Goal: Transaction & Acquisition: Purchase product/service

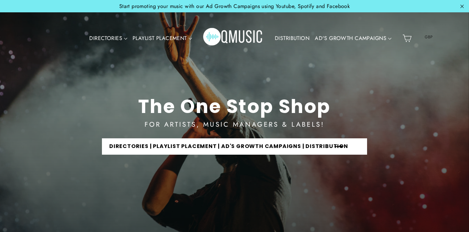
click at [271, 146] on link "DIRECTORIES | PLAYLIST PLACEMENT | AD'S GROWTH CAMPAIGNS | DISTRIBUTION" at bounding box center [234, 146] width 265 height 16
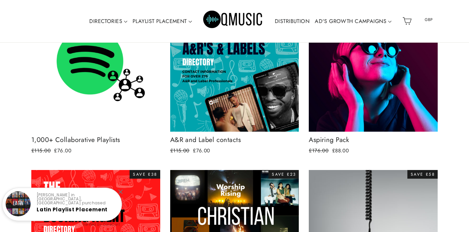
scroll to position [125, 0]
click at [120, 191] on div at bounding box center [120, 191] width 4 height 4
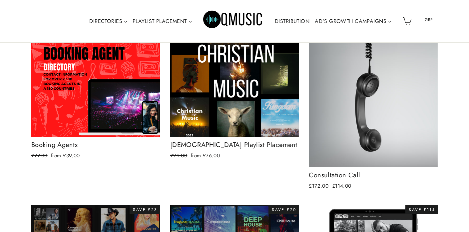
scroll to position [0, 0]
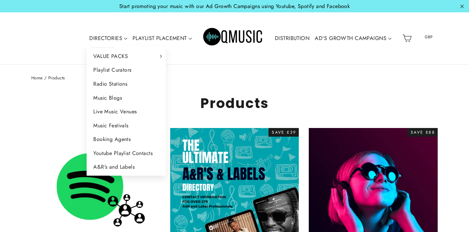
click at [103, 40] on link "DIRECTORIES" at bounding box center [108, 38] width 43 height 15
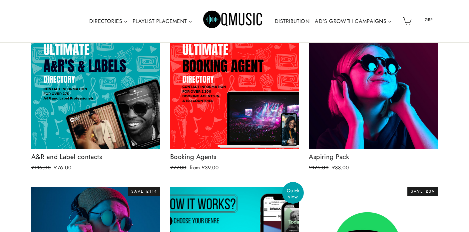
scroll to position [479, 0]
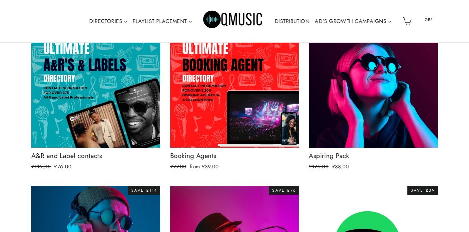
click at [241, 21] on img "Primary" at bounding box center [233, 21] width 60 height 30
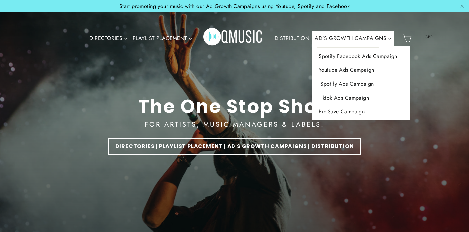
click at [337, 83] on link "Spotify Ads Campaign" at bounding box center [361, 84] width 98 height 14
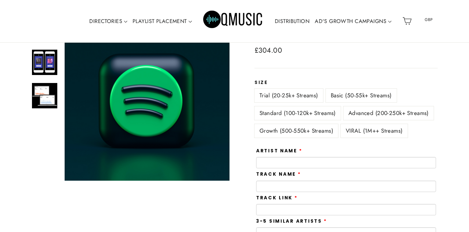
scroll to position [90, 0]
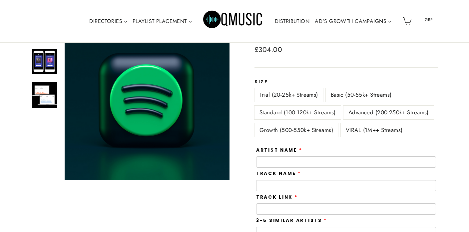
click at [356, 131] on label "VIRAL (1M++ Streams)" at bounding box center [373, 130] width 67 height 14
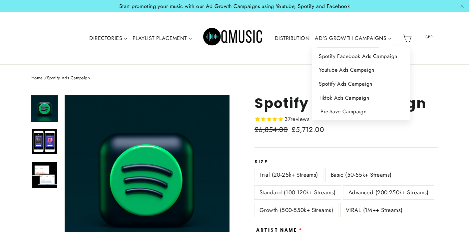
click at [340, 111] on link "Pre-Save Campaign" at bounding box center [361, 112] width 98 height 14
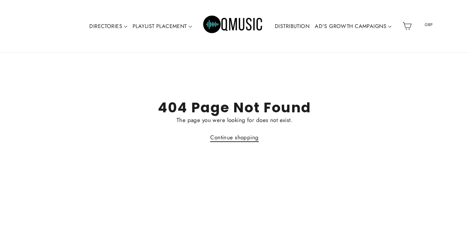
click at [239, 140] on link "Continue shopping" at bounding box center [234, 137] width 48 height 9
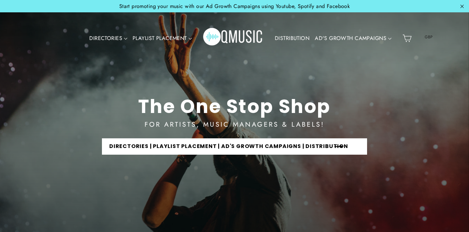
click at [276, 151] on link "DIRECTORIES | PLAYLIST PLACEMENT | AD'S GROWTH CAMPAIGNS | DISTRIBUTION" at bounding box center [234, 146] width 265 height 16
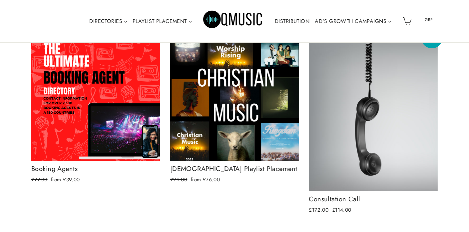
scroll to position [274, 0]
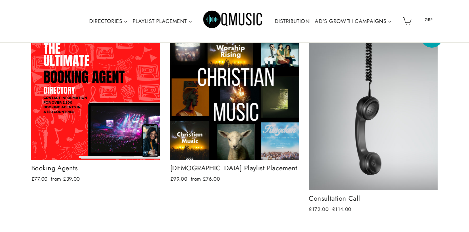
click at [359, 131] on img at bounding box center [373, 110] width 129 height 159
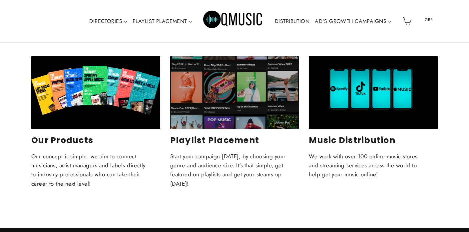
scroll to position [651, 0]
